Goal: Task Accomplishment & Management: Manage account settings

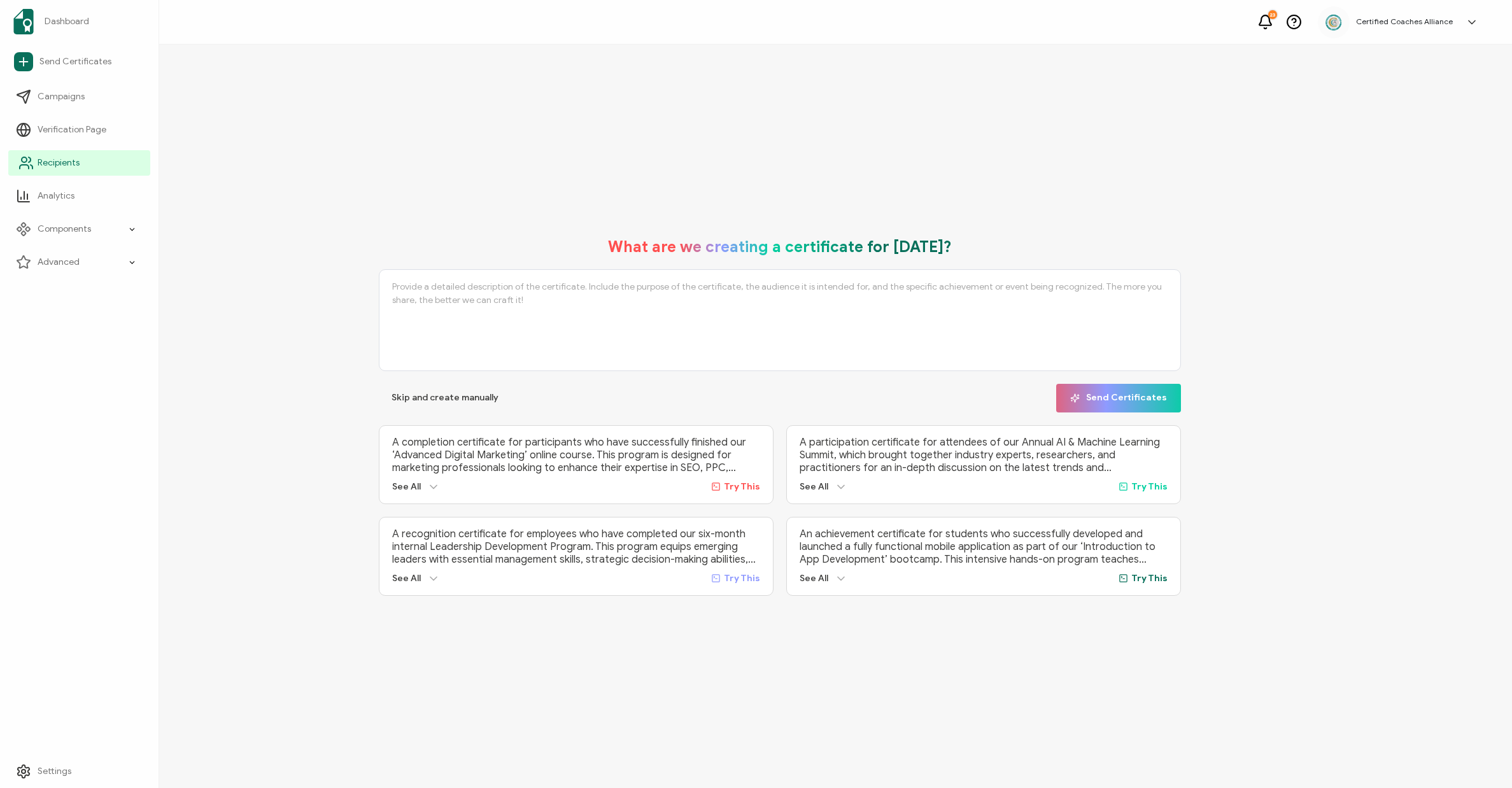
click at [45, 159] on span "Recipients" at bounding box center [58, 163] width 42 height 13
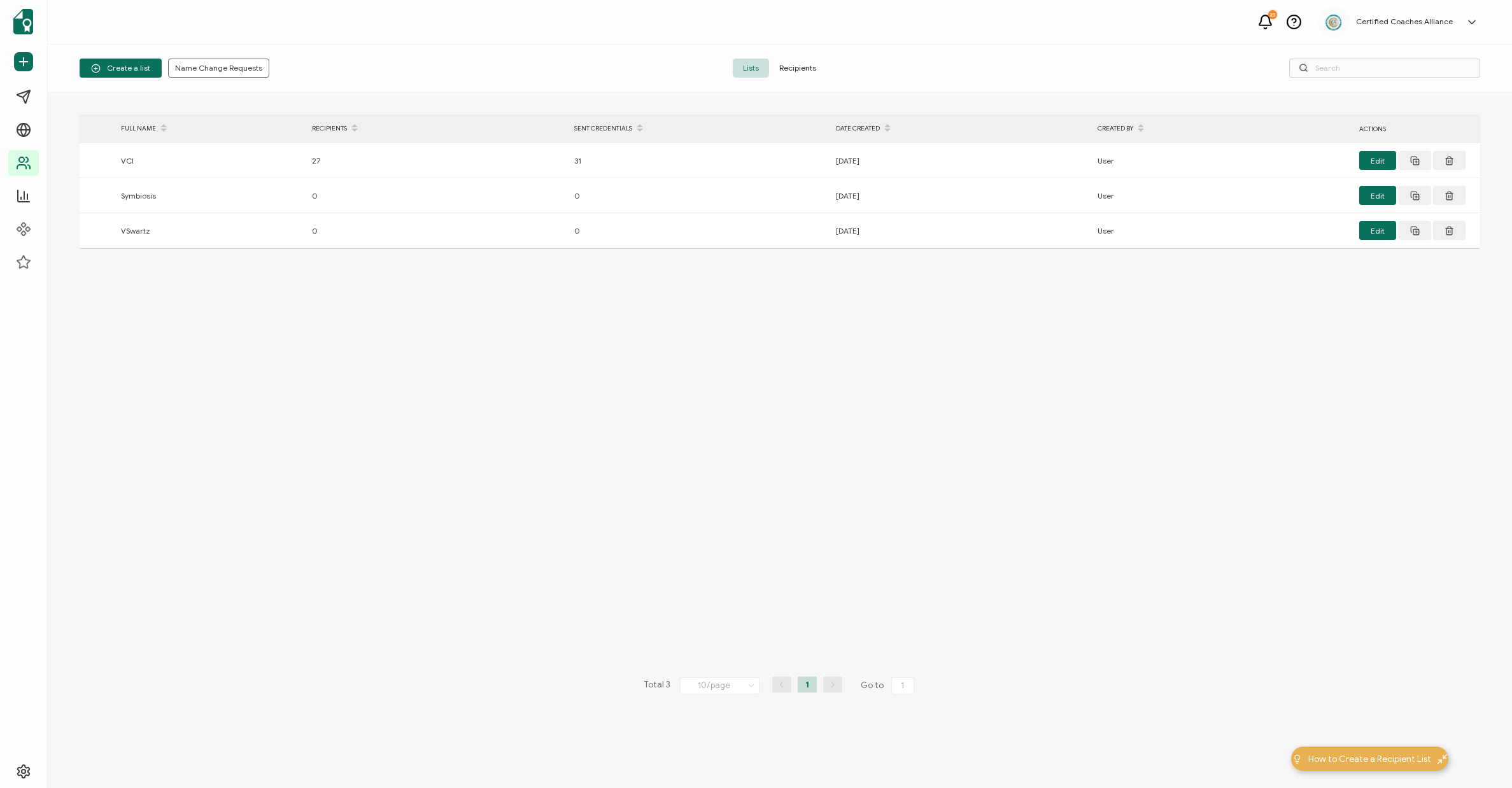
click at [812, 65] on span "Recipients" at bounding box center [798, 68] width 58 height 19
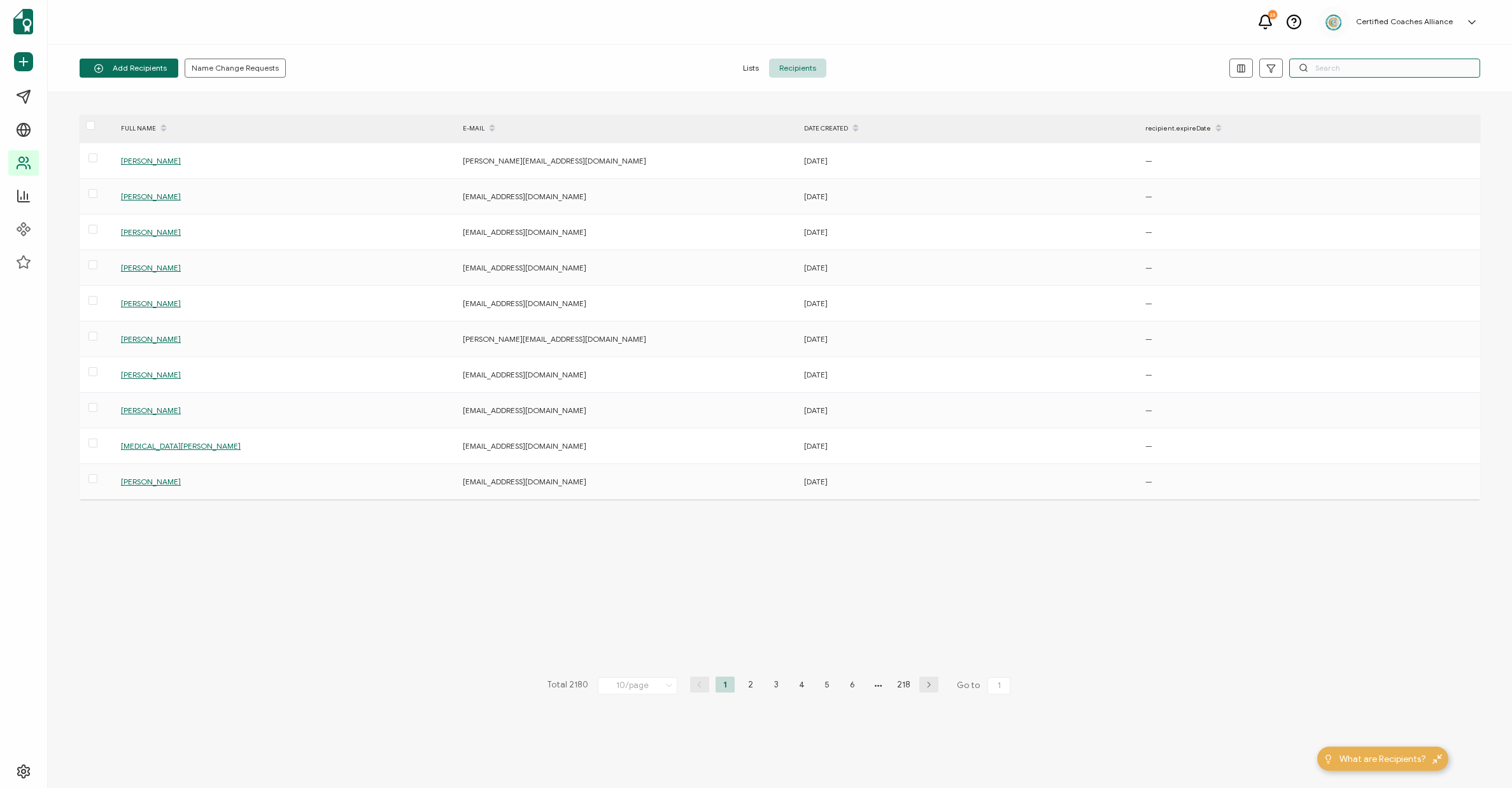
click at [1357, 74] on input "text" at bounding box center [1385, 68] width 191 height 19
paste input "[EMAIL_ADDRESS][DOMAIN_NAME]"
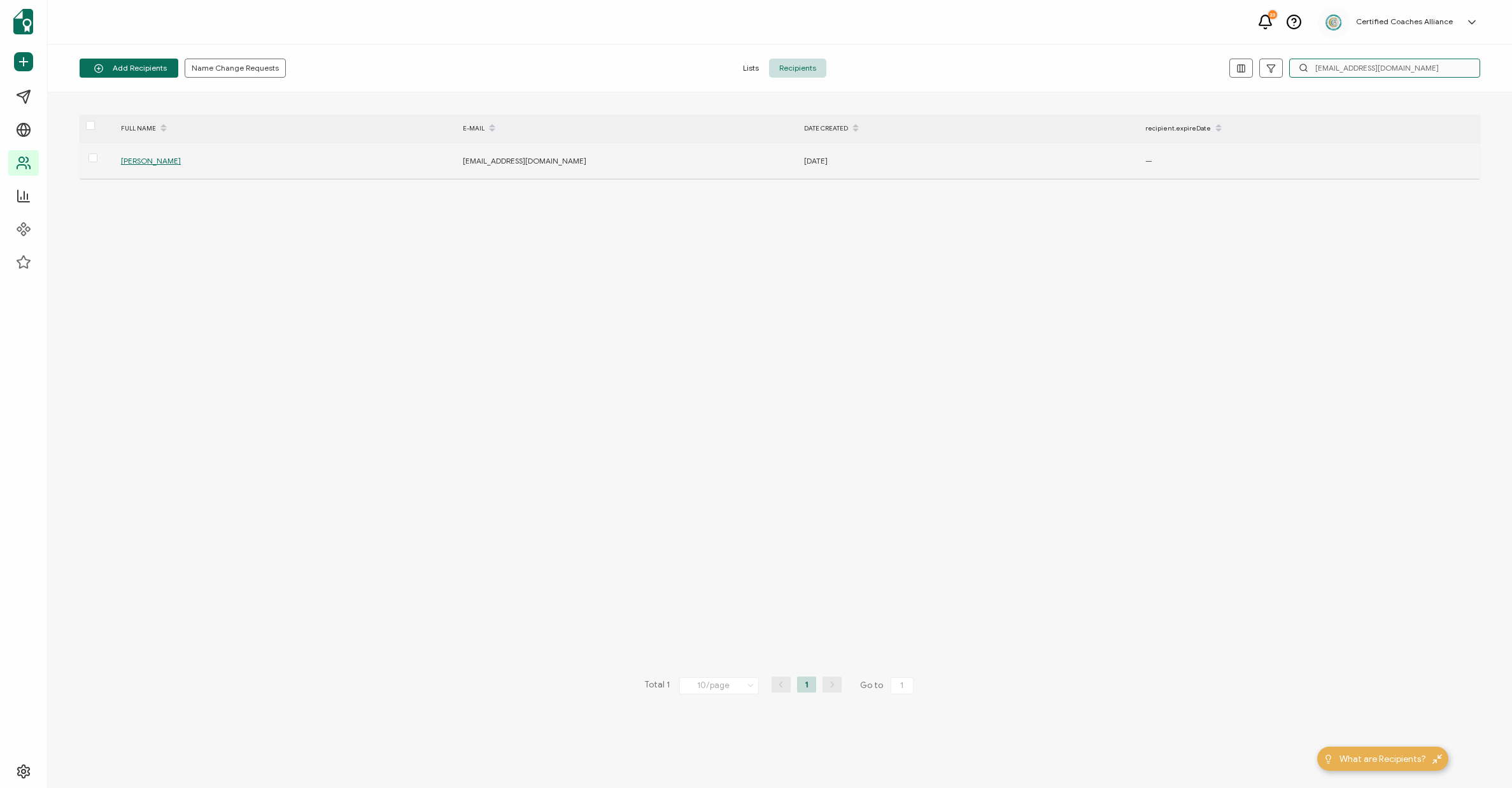
type input "[EMAIL_ADDRESS][DOMAIN_NAME]"
click at [148, 164] on span "[PERSON_NAME]" at bounding box center [150, 160] width 60 height 9
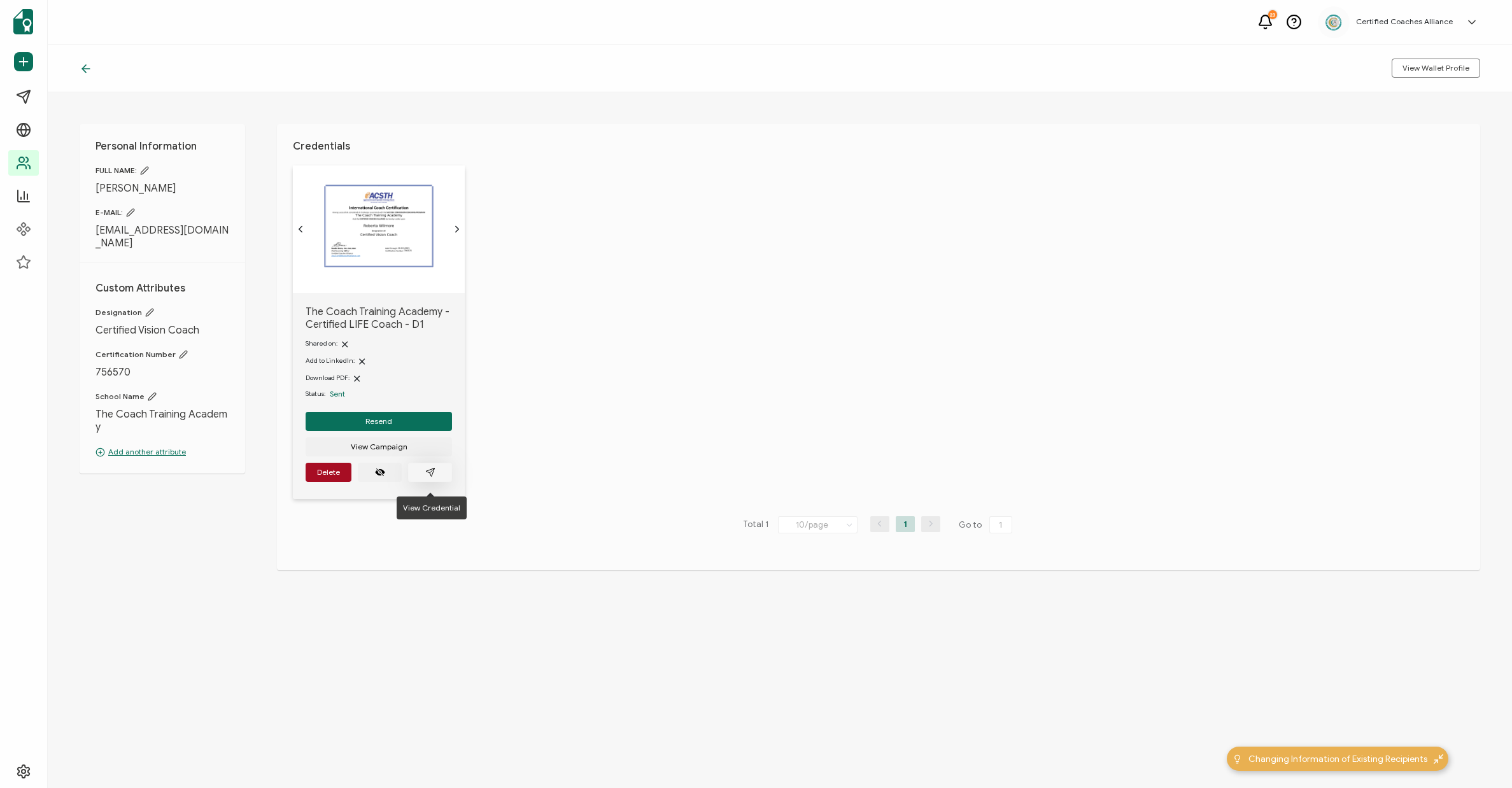
click at [432, 477] on icon "paper plane outline" at bounding box center [431, 472] width 10 height 10
